Goal: Navigation & Orientation: Find specific page/section

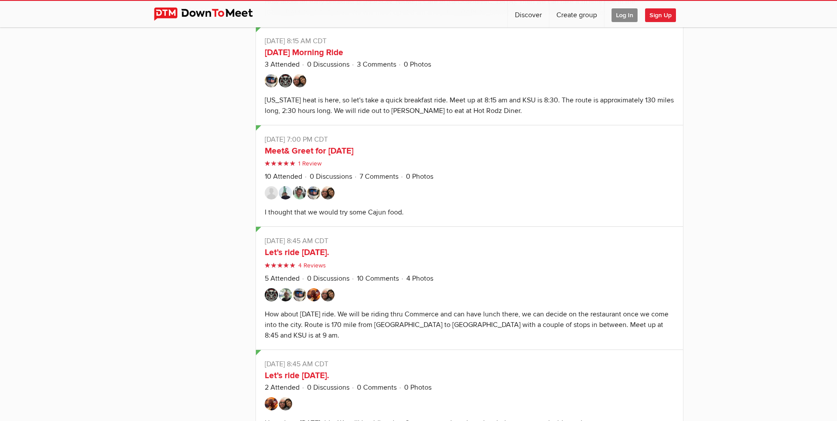
scroll to position [3770, 0]
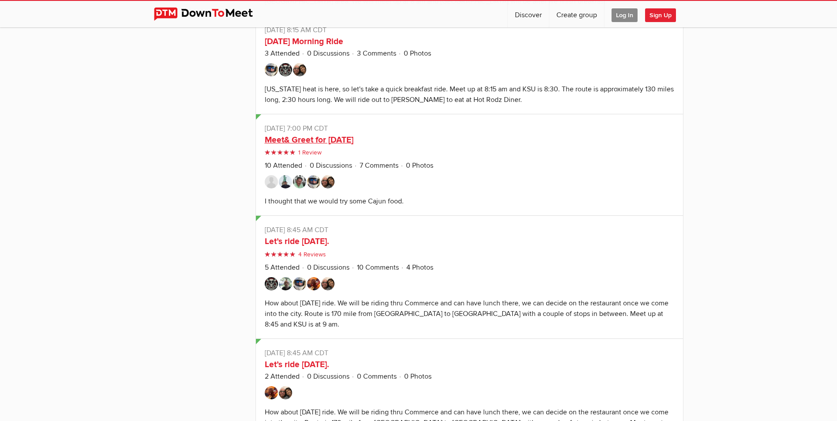
click at [283, 135] on link "Meet& Greet for June 2022" at bounding box center [309, 140] width 89 height 11
